Goal: Information Seeking & Learning: Learn about a topic

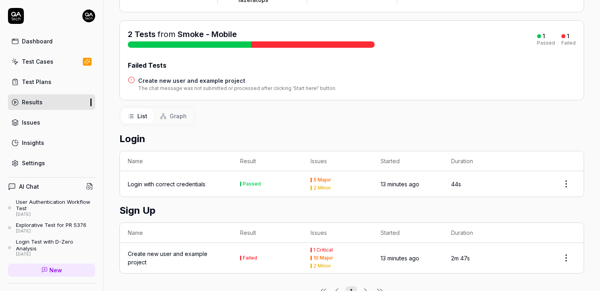
scroll to position [102, 0]
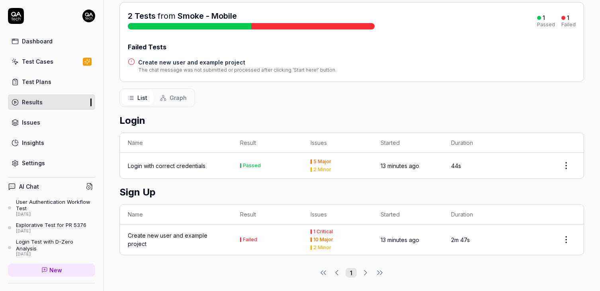
click at [216, 228] on td "Create new user and example project" at bounding box center [176, 240] width 112 height 30
click at [196, 234] on div "Create new user and example project" at bounding box center [176, 240] width 96 height 17
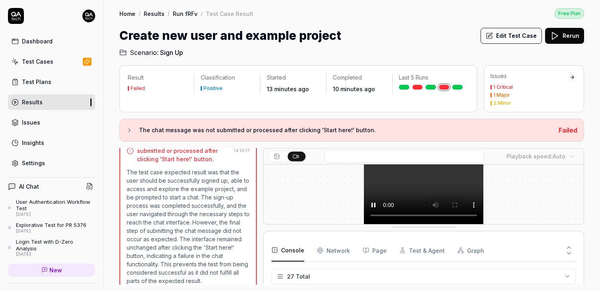
scroll to position [153, 0]
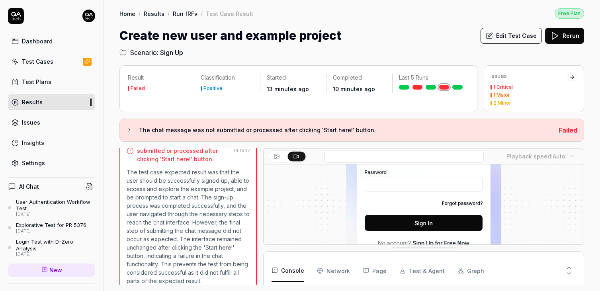
click at [210, 222] on p "The test case expected result was that the user should be successfully signed u…" at bounding box center [188, 226] width 123 height 117
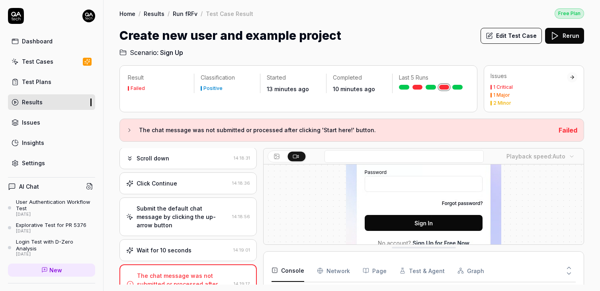
click at [197, 248] on div "Wait for 10 seconds 14:19:01" at bounding box center [188, 250] width 137 height 22
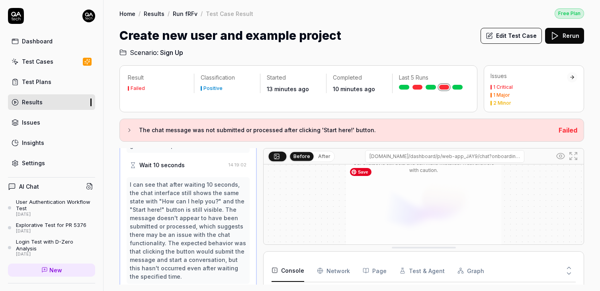
scroll to position [255, 0]
click at [337, 271] on Requests "Network" at bounding box center [333, 271] width 33 height 22
click at [291, 268] on button "Console" at bounding box center [288, 271] width 33 height 22
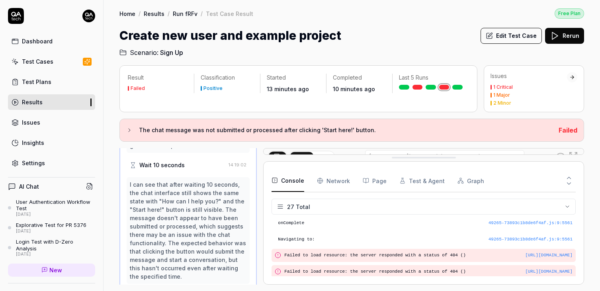
drag, startPoint x: 396, startPoint y: 249, endPoint x: 396, endPoint y: 158, distance: 90.8
click at [334, 177] on Requests "Network" at bounding box center [333, 181] width 33 height 22
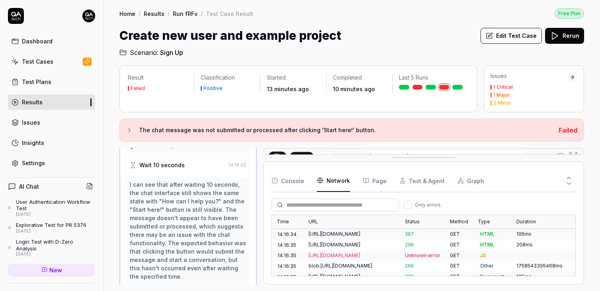
scroll to position [459, 0]
